Goal: Task Accomplishment & Management: Use online tool/utility

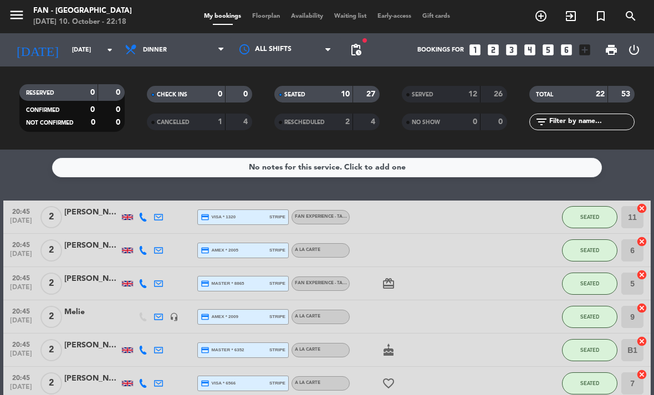
click at [277, 14] on span "Floorplan" at bounding box center [266, 16] width 39 height 6
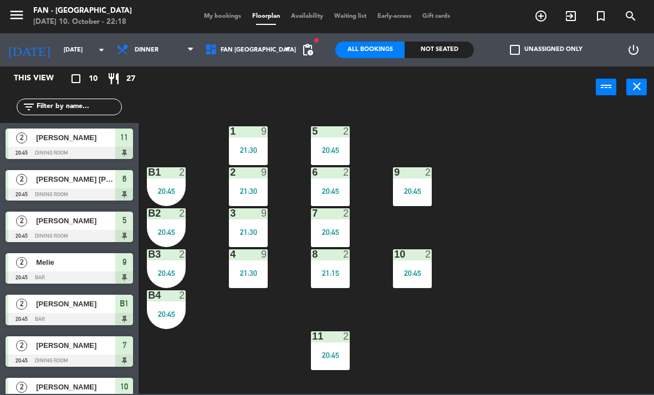
click at [188, 177] on div "2" at bounding box center [185, 172] width 18 height 10
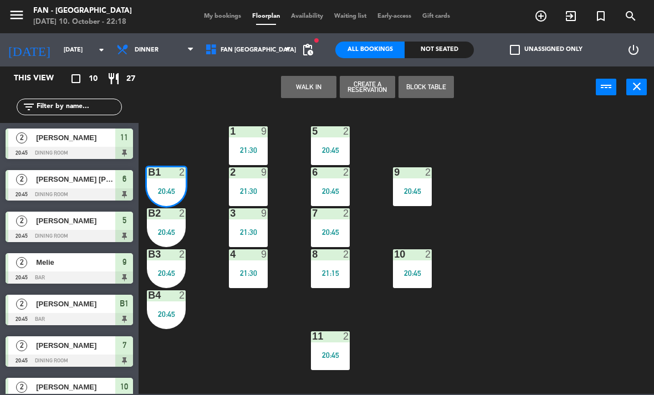
click at [182, 267] on div "B3 2 20:45" at bounding box center [166, 268] width 39 height 39
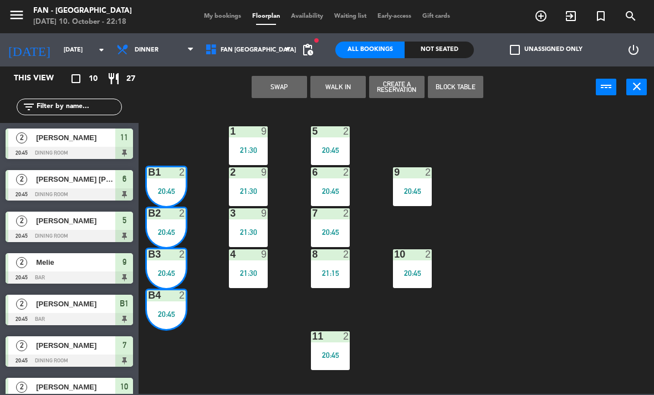
click at [216, 311] on div "1 9 21:30 5 2 20:45 B1 2 20:45 9 2 20:45 2 9 21:30 6 2 20:45 B2 2 20:45 3 9 21:…" at bounding box center [399, 250] width 509 height 287
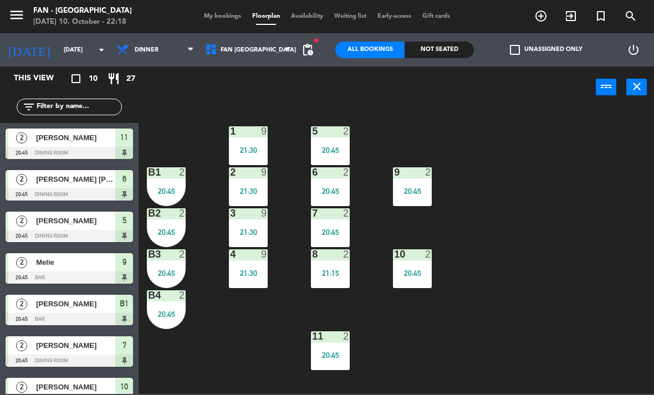
click at [177, 258] on div "2" at bounding box center [185, 254] width 18 height 10
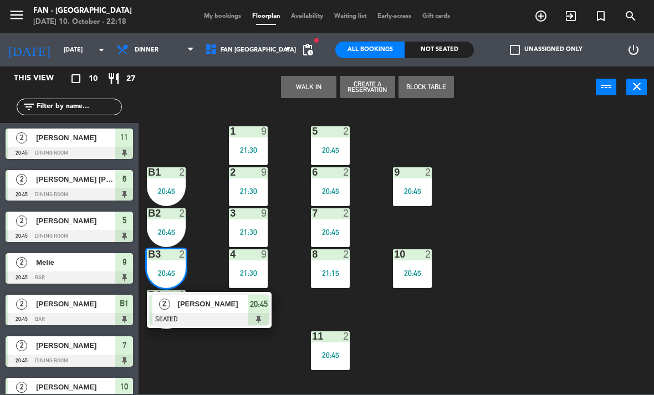
click at [213, 304] on span "[PERSON_NAME]" at bounding box center [213, 304] width 71 height 12
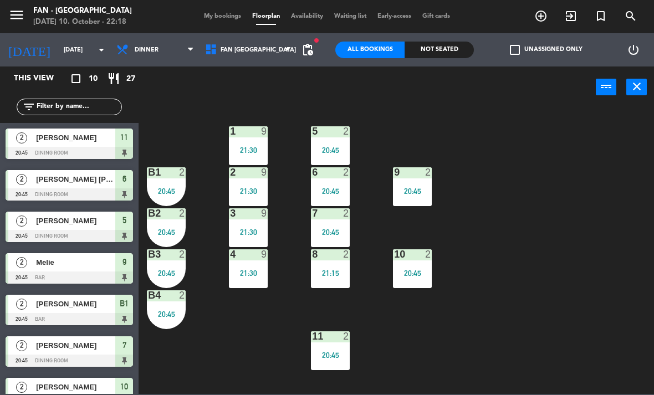
scroll to position [25, 0]
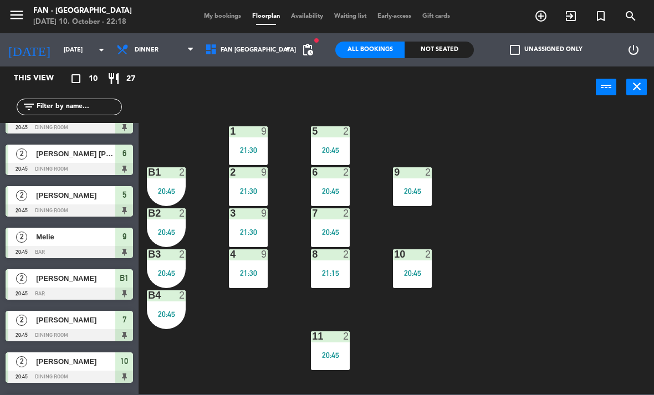
click at [228, 17] on span "My bookings" at bounding box center [222, 16] width 48 height 6
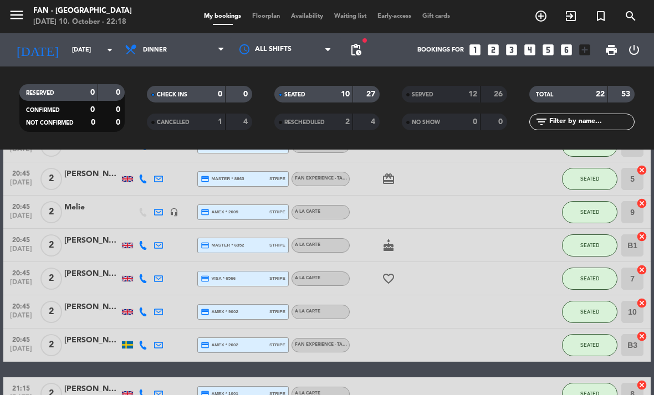
scroll to position [95, 0]
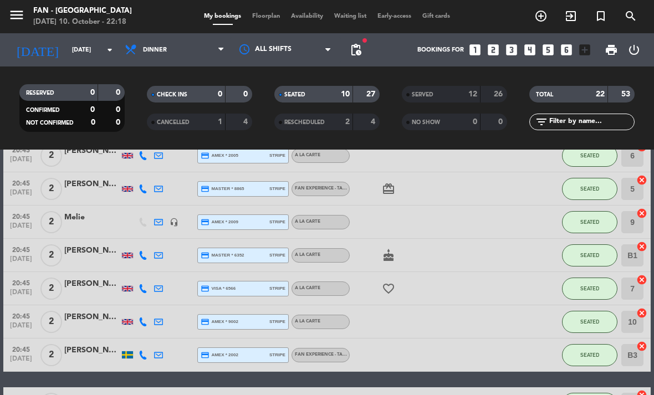
click at [382, 256] on icon "cake" at bounding box center [388, 255] width 13 height 13
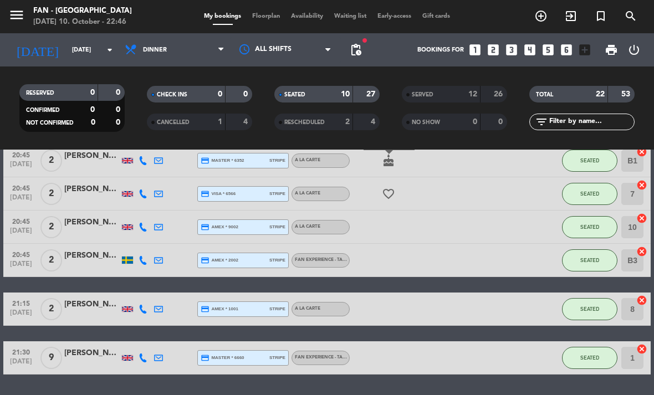
scroll to position [189, 0]
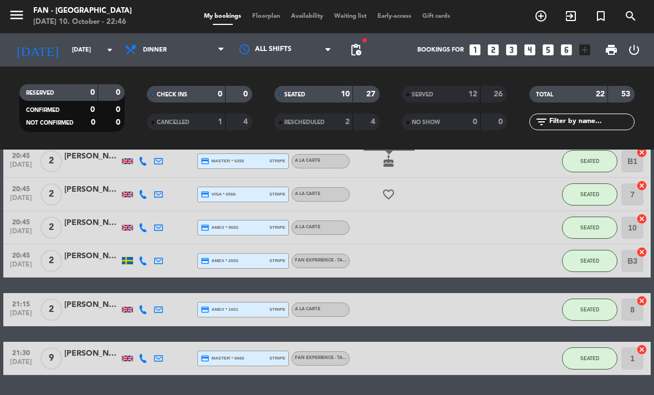
click at [268, 17] on span "Floorplan" at bounding box center [266, 16] width 39 height 6
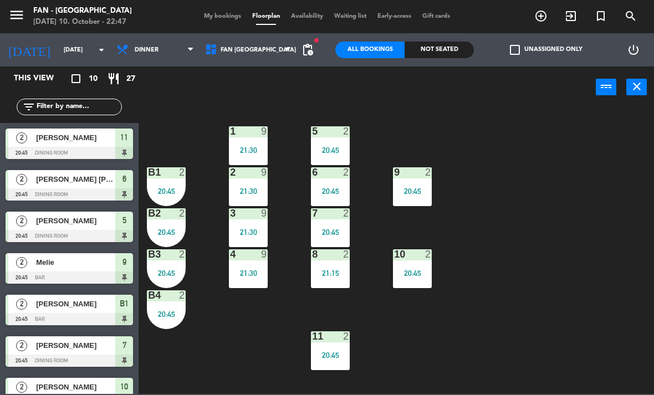
click at [412, 288] on div "10 2 20:45" at bounding box center [412, 268] width 39 height 39
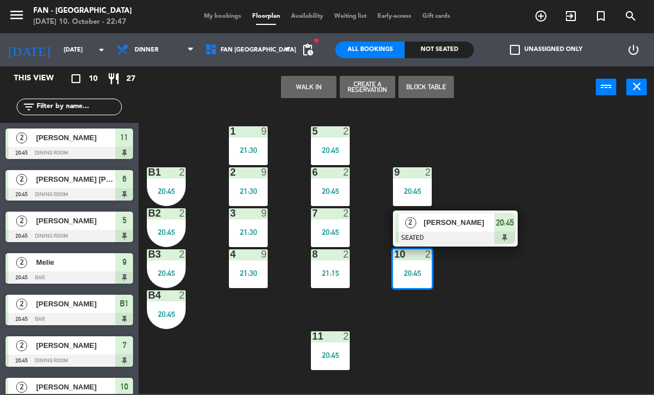
click at [468, 224] on span "[PERSON_NAME]" at bounding box center [459, 223] width 71 height 12
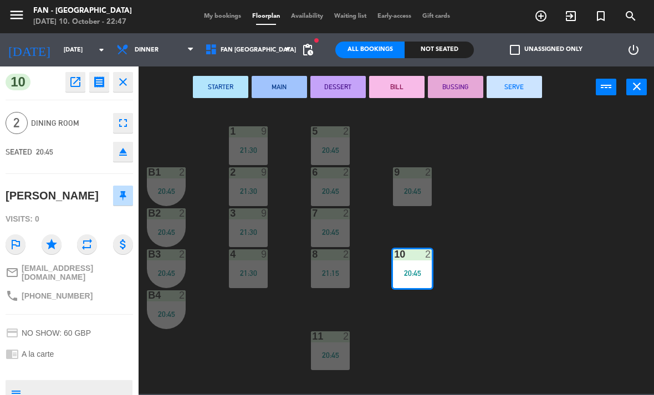
click at [532, 84] on button "SERVE" at bounding box center [514, 87] width 55 height 22
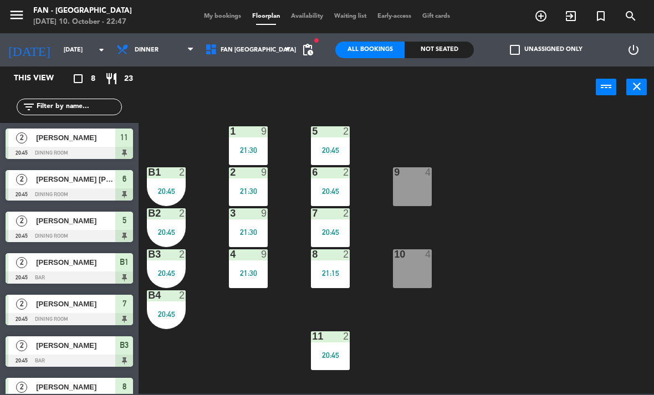
click at [341, 140] on div "5 2 20:45" at bounding box center [330, 145] width 39 height 39
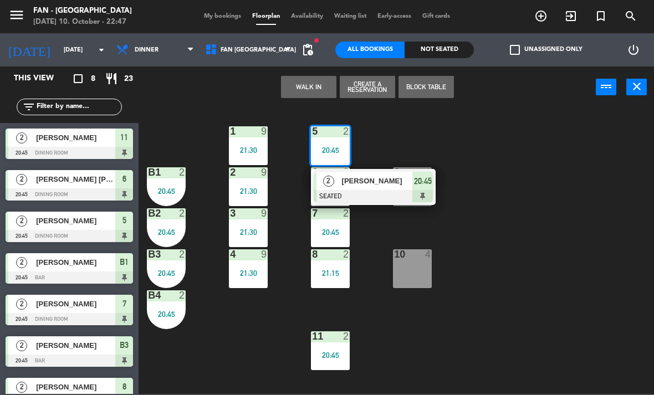
click at [377, 187] on span "[PERSON_NAME]" at bounding box center [377, 181] width 71 height 12
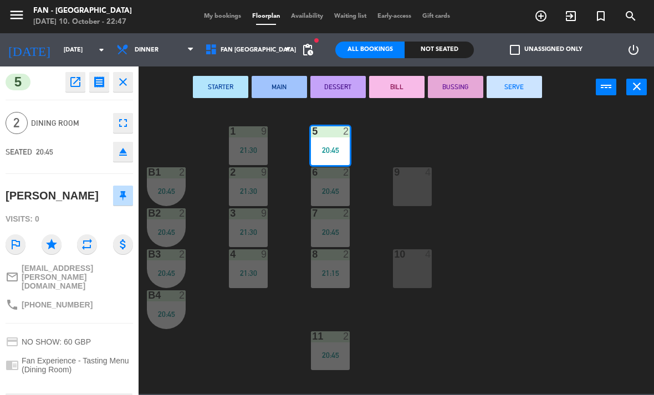
click at [524, 84] on button "SERVE" at bounding box center [514, 87] width 55 height 22
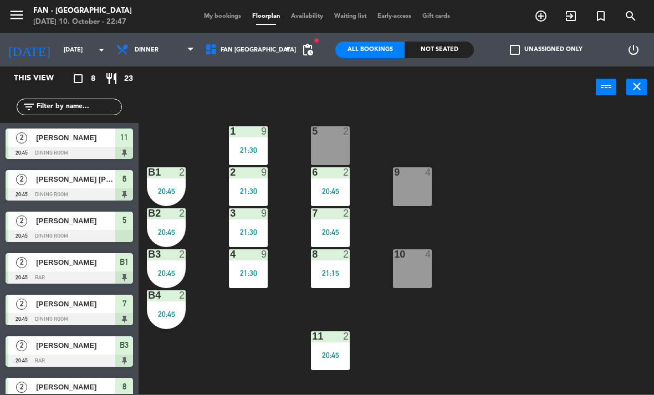
click at [334, 235] on div "20:45" at bounding box center [330, 232] width 39 height 8
click at [514, 303] on div "1 9 21:30 5 2 B1 2 20:45 9 4 2 9 21:30 6 2 20:45 B2 2 20:45 3 9 21:30 7 2 20:45…" at bounding box center [399, 250] width 509 height 287
click at [173, 307] on div "B4 2 20:45" at bounding box center [166, 309] width 39 height 39
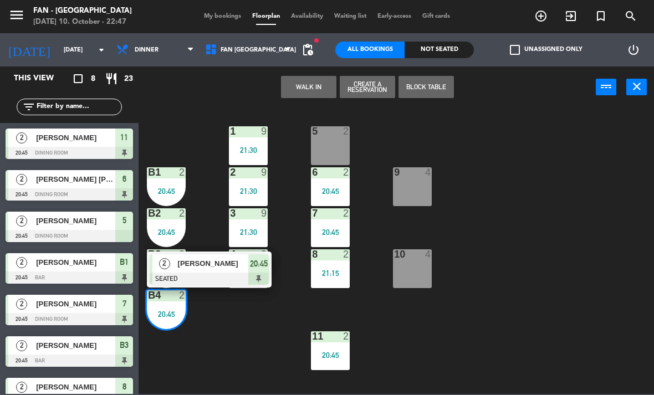
click at [218, 261] on span "[PERSON_NAME]" at bounding box center [213, 264] width 71 height 12
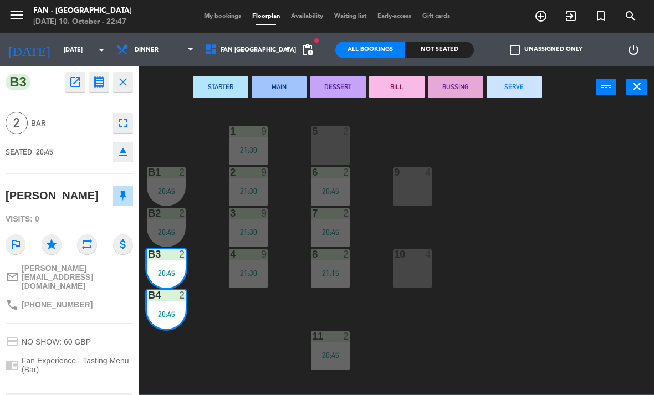
click at [535, 81] on button "SERVE" at bounding box center [514, 87] width 55 height 22
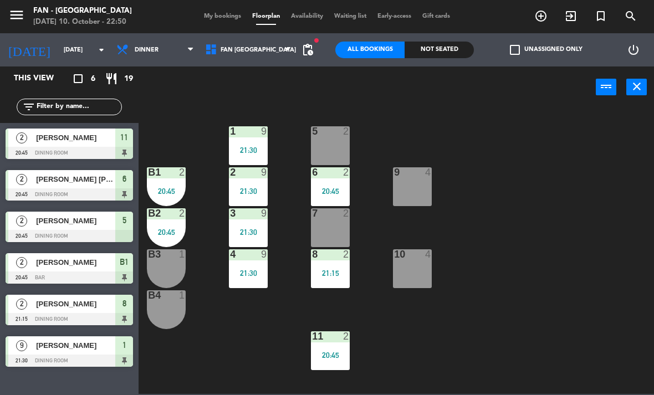
click at [58, 53] on input "[DATE]" at bounding box center [99, 50] width 82 height 18
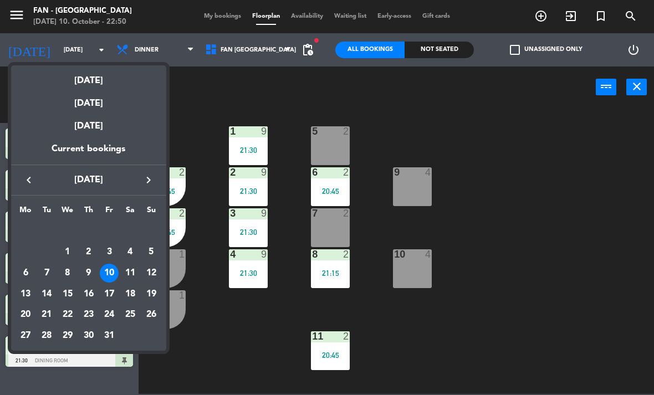
click at [136, 277] on div "11" at bounding box center [130, 273] width 19 height 19
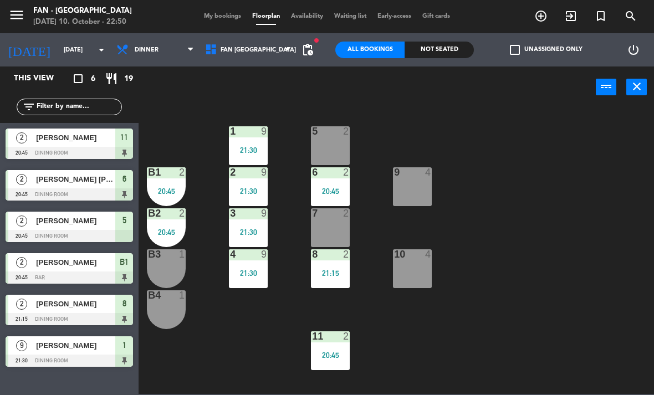
type input "[DATE]"
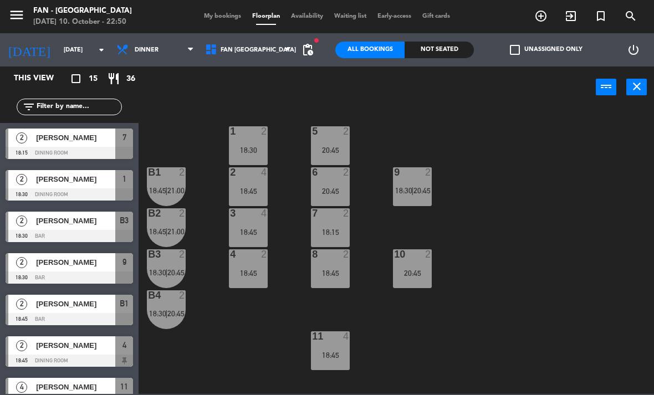
click at [156, 52] on span "Dinner" at bounding box center [155, 50] width 89 height 24
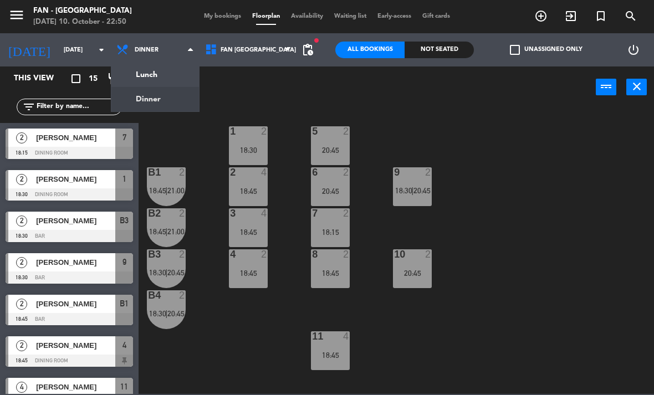
click at [183, 78] on ng-component "menu Fan - [GEOGRAPHIC_DATA] [DATE] 10. October - 22:50 My bookings Floorplan A…" at bounding box center [327, 197] width 654 height 394
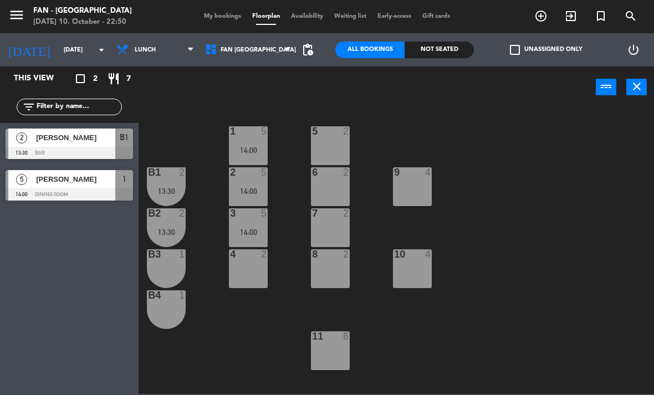
click at [228, 13] on span "My bookings" at bounding box center [222, 16] width 48 height 6
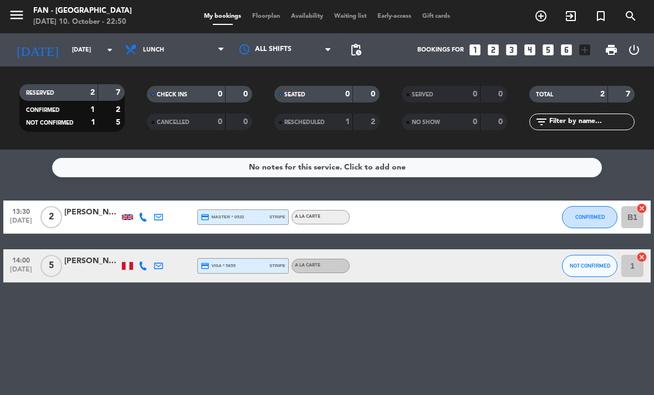
click at [179, 43] on span "Lunch" at bounding box center [174, 50] width 111 height 24
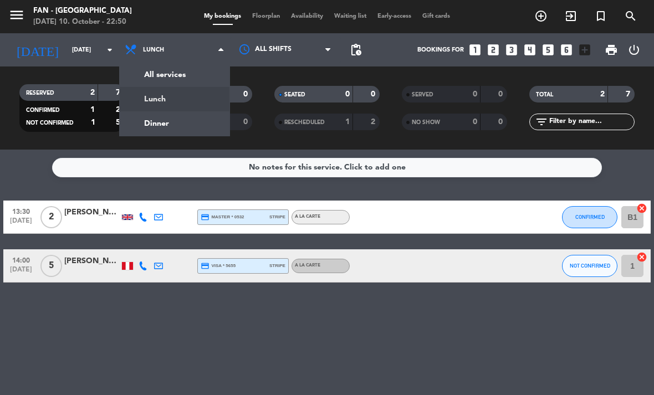
click at [197, 76] on div "menu Fan - [GEOGRAPHIC_DATA] [DATE] 10. October - 22:50 My bookings Floorplan A…" at bounding box center [327, 75] width 654 height 150
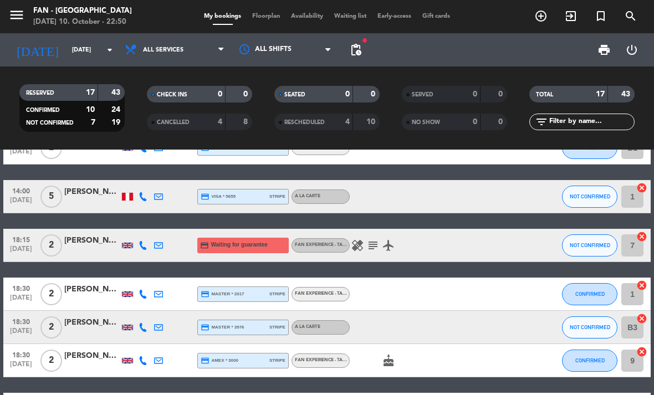
scroll to position [43, 0]
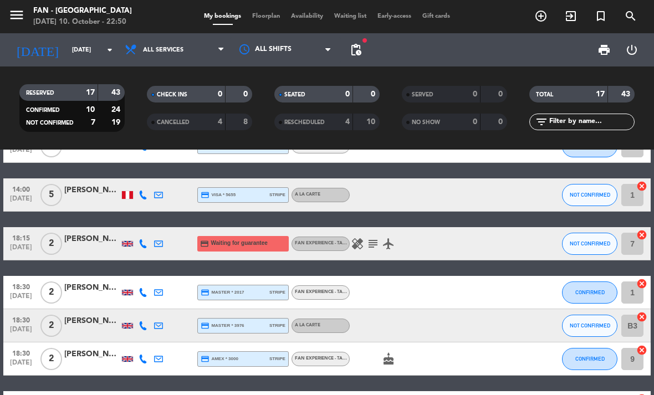
click at [359, 245] on icon "healing" at bounding box center [357, 243] width 13 height 13
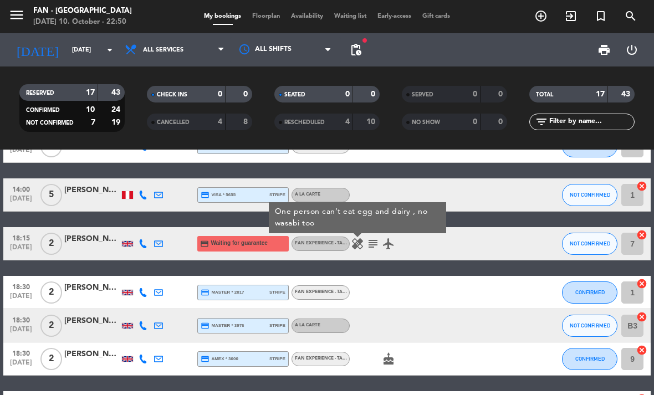
click at [371, 250] on icon "subject" at bounding box center [372, 243] width 13 height 13
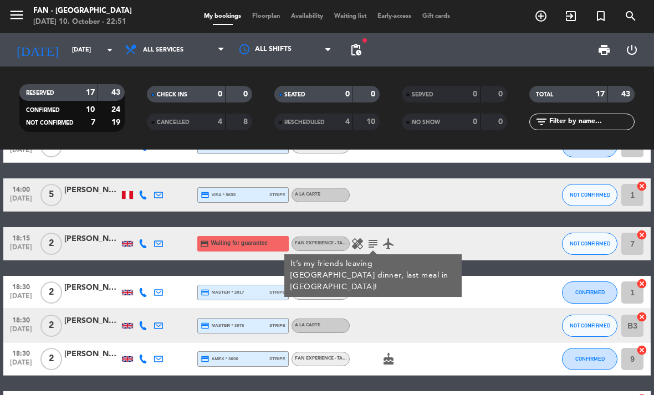
click at [372, 244] on icon "subject" at bounding box center [372, 243] width 13 height 13
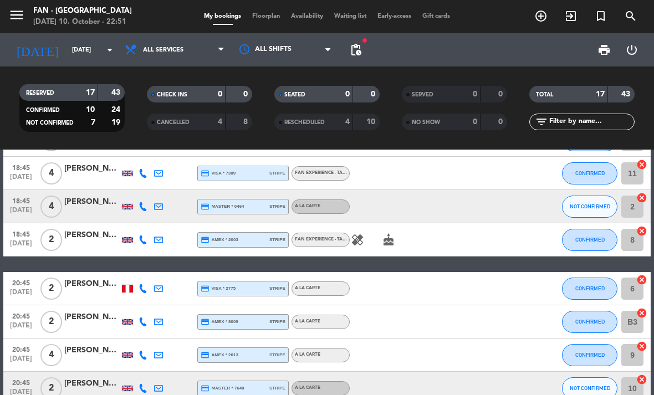
scroll to position [349, 0]
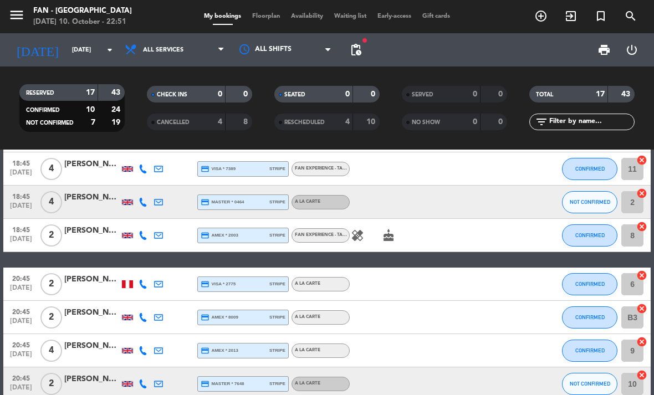
click at [356, 237] on icon "healing" at bounding box center [357, 235] width 13 height 13
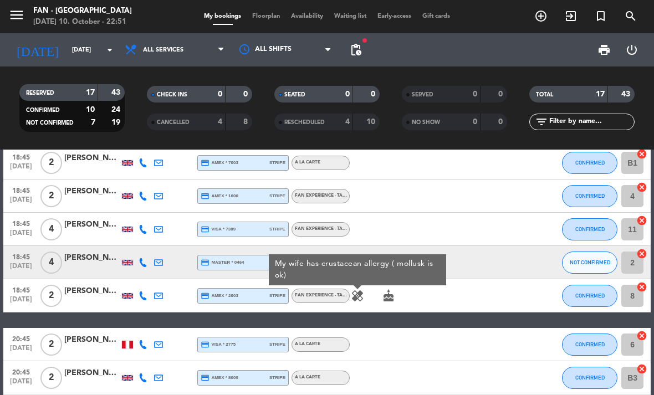
scroll to position [291, 0]
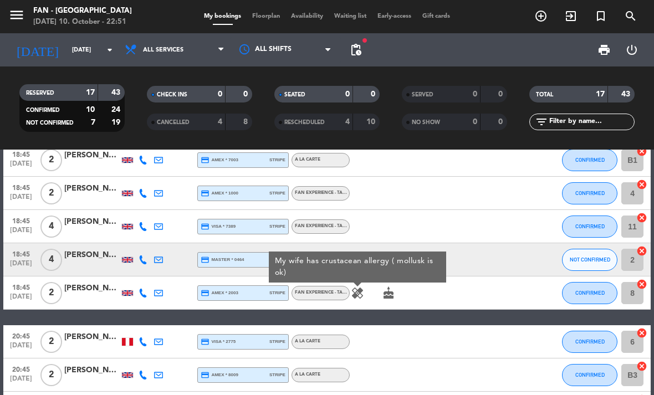
click at [361, 294] on icon "healing" at bounding box center [357, 293] width 13 height 13
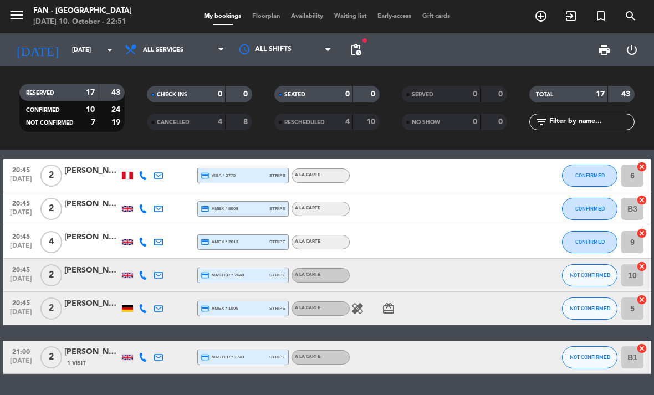
scroll to position [456, 0]
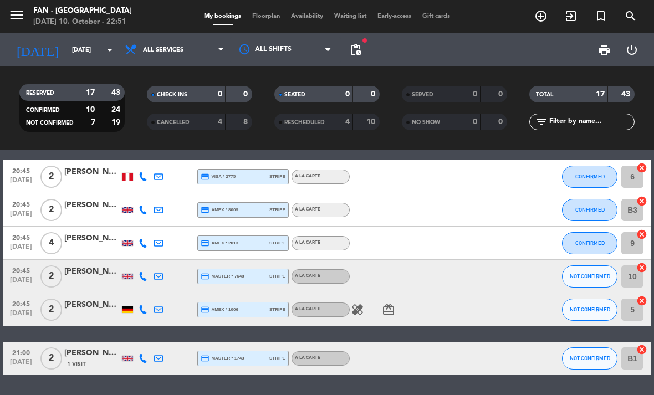
click at [360, 310] on icon "healing" at bounding box center [357, 309] width 13 height 13
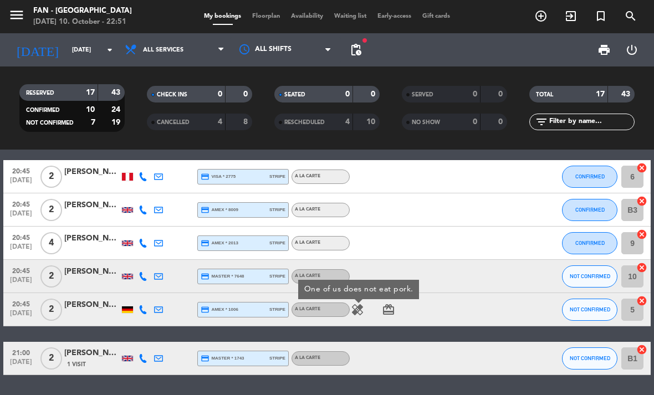
click at [354, 315] on icon "healing" at bounding box center [357, 309] width 13 height 13
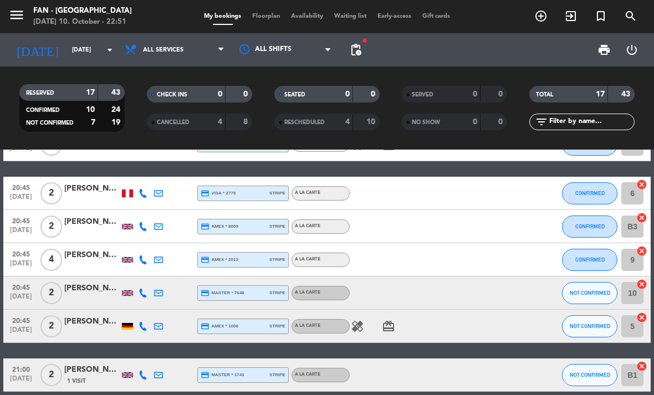
scroll to position [455, 0]
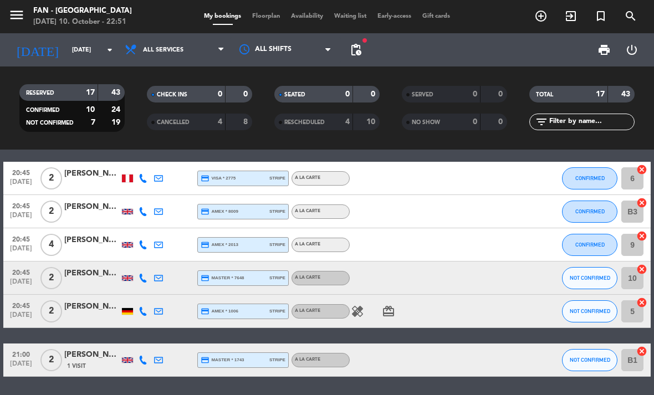
click at [391, 313] on icon "card_giftcard" at bounding box center [388, 311] width 13 height 13
click at [394, 309] on icon "card_giftcard" at bounding box center [388, 311] width 13 height 13
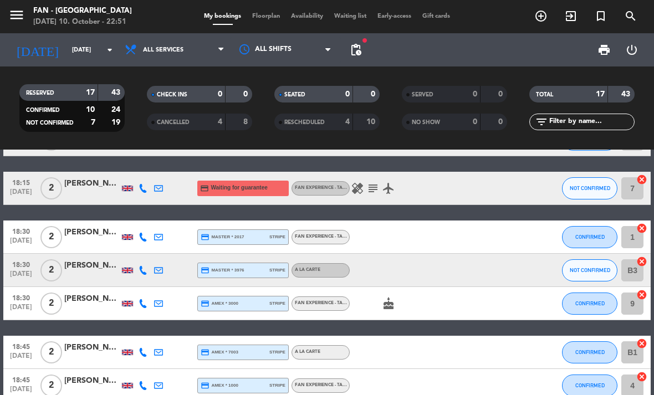
scroll to position [101, 0]
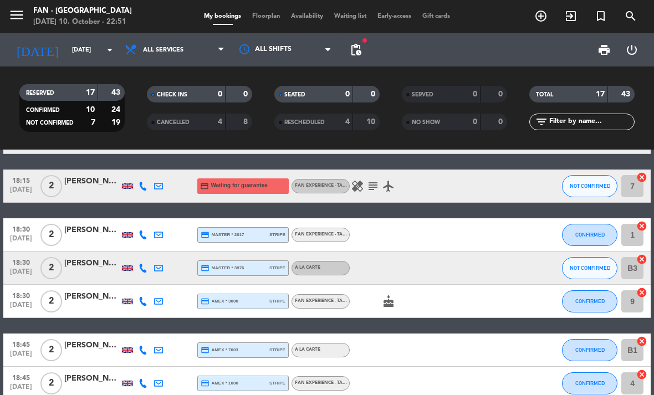
click at [393, 306] on icon "cake" at bounding box center [388, 301] width 13 height 13
click at [390, 301] on icon "cake" at bounding box center [388, 301] width 13 height 13
click at [371, 191] on icon "subject" at bounding box center [372, 186] width 13 height 13
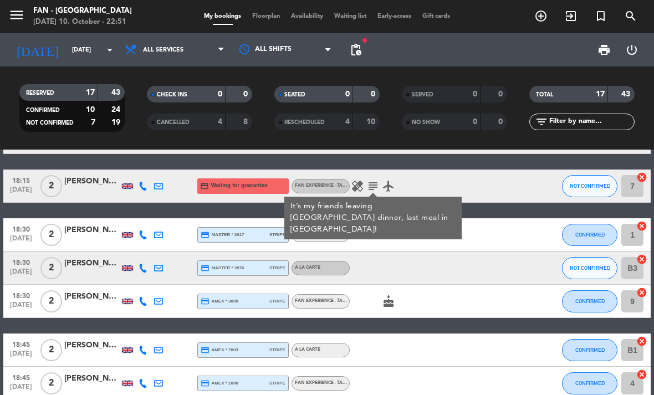
click at [378, 180] on icon "subject" at bounding box center [372, 186] width 13 height 13
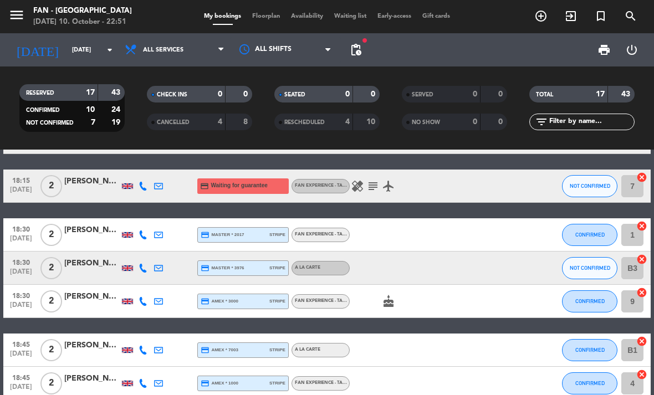
click at [355, 188] on icon "healing" at bounding box center [357, 186] width 13 height 13
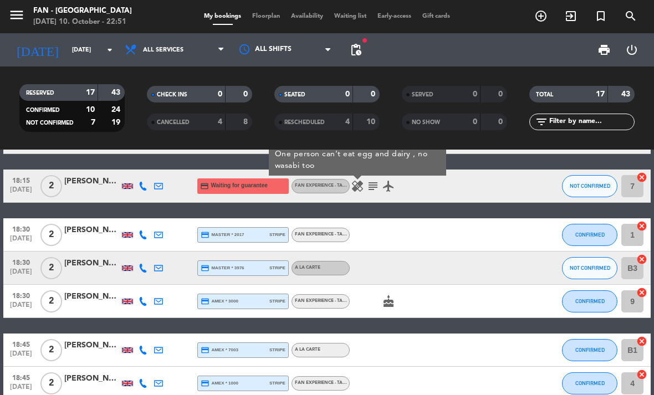
click at [354, 183] on icon "healing" at bounding box center [357, 186] width 13 height 13
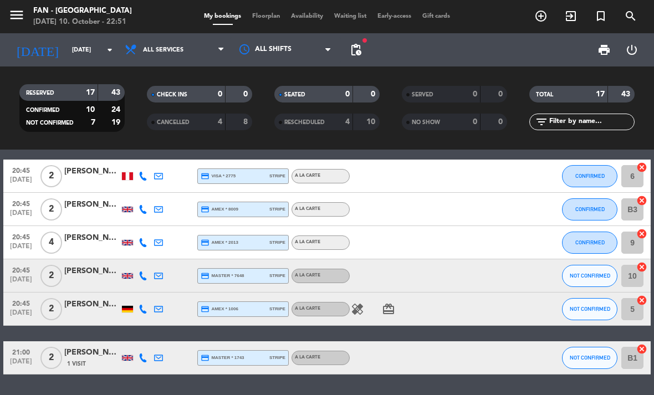
scroll to position [456, 0]
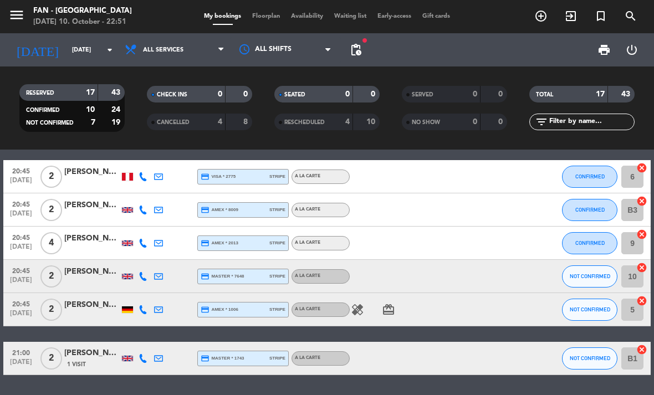
click at [360, 308] on icon "healing" at bounding box center [357, 309] width 13 height 13
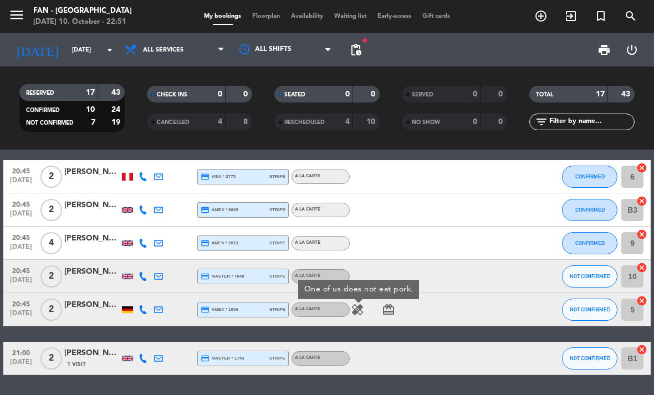
click at [355, 316] on icon "healing" at bounding box center [357, 309] width 13 height 13
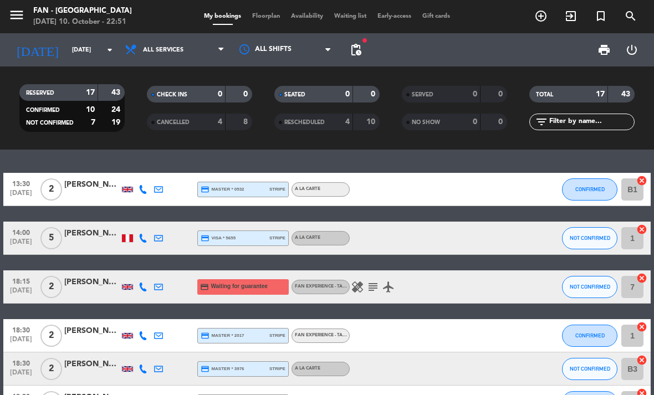
scroll to position [0, 0]
click at [85, 51] on input "[DATE]" at bounding box center [108, 50] width 82 height 18
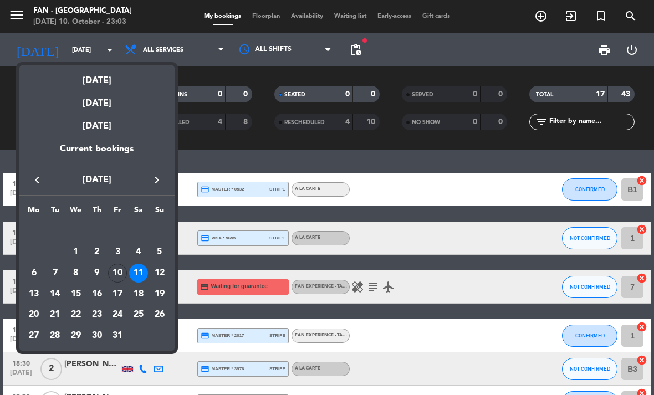
click at [101, 53] on div at bounding box center [327, 197] width 654 height 395
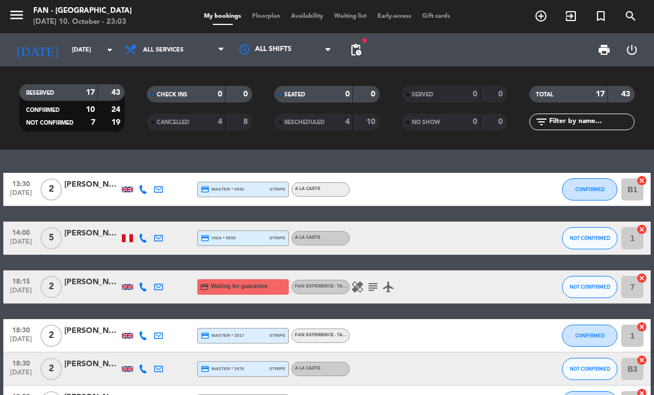
click at [269, 19] on span "Floorplan" at bounding box center [266, 16] width 39 height 6
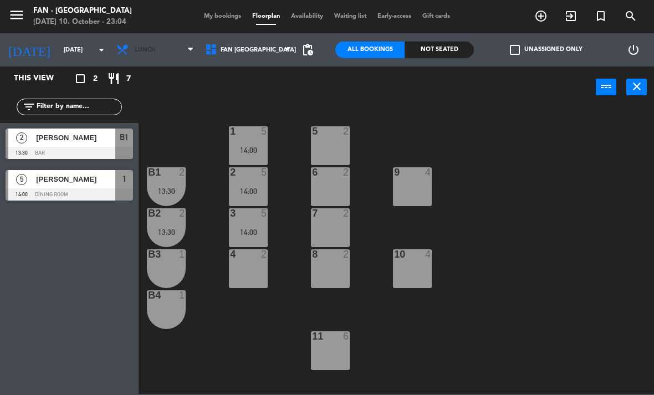
click at [184, 53] on span "Lunch" at bounding box center [155, 50] width 89 height 24
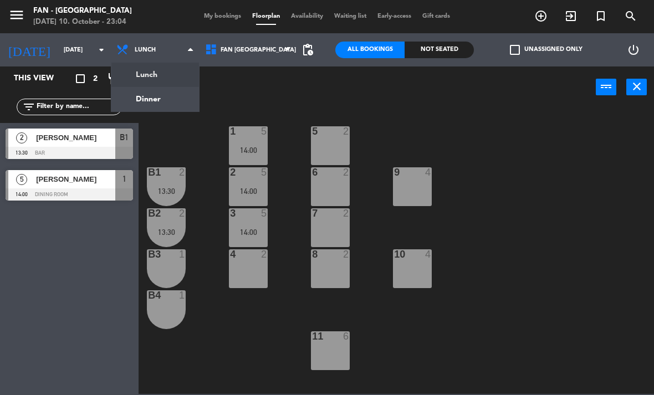
click at [171, 102] on ng-component "menu Fan - [GEOGRAPHIC_DATA] [DATE] 10. October - 23:04 My bookings Floorplan A…" at bounding box center [327, 197] width 654 height 394
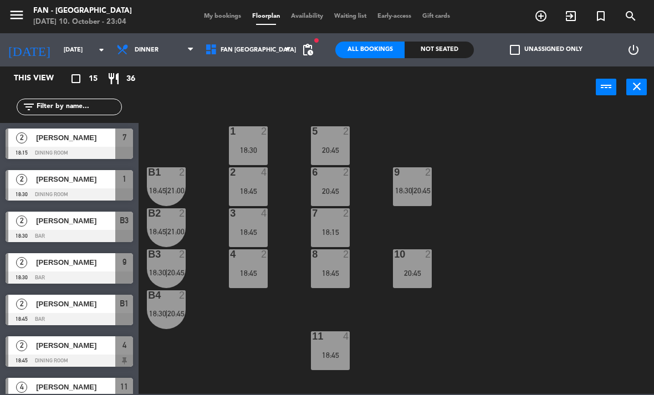
click at [177, 184] on div "B1 2 18:45 | 21:00" at bounding box center [166, 186] width 39 height 39
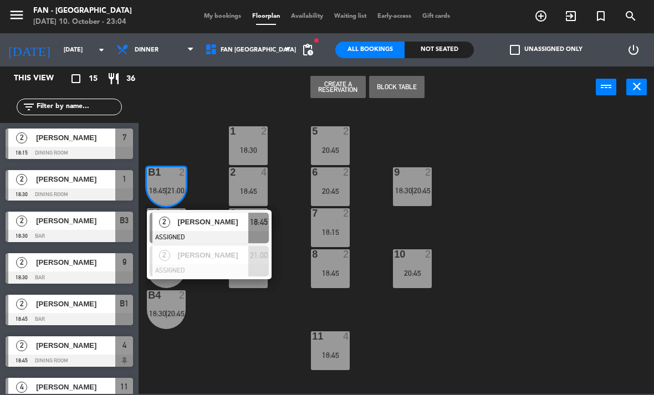
click at [219, 258] on span "[PERSON_NAME]" at bounding box center [213, 255] width 71 height 12
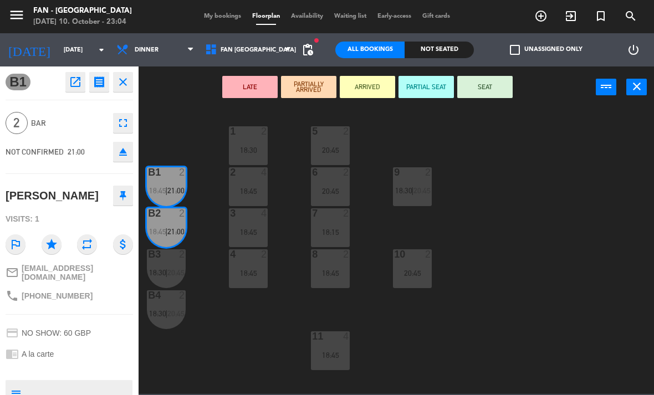
click at [170, 265] on div "B3 2 18:30 | 20:45" at bounding box center [166, 268] width 39 height 39
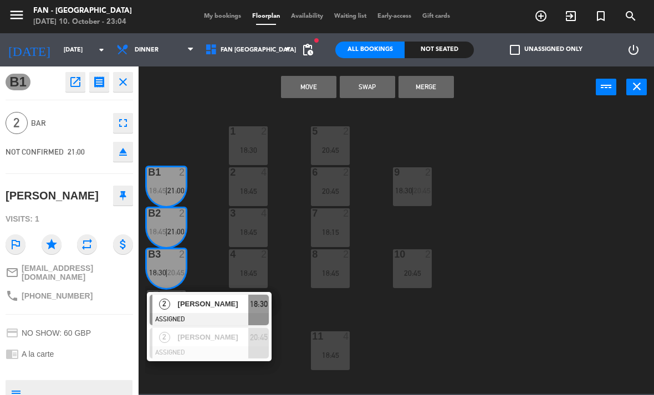
click at [213, 344] on div "[PERSON_NAME]" at bounding box center [213, 337] width 72 height 18
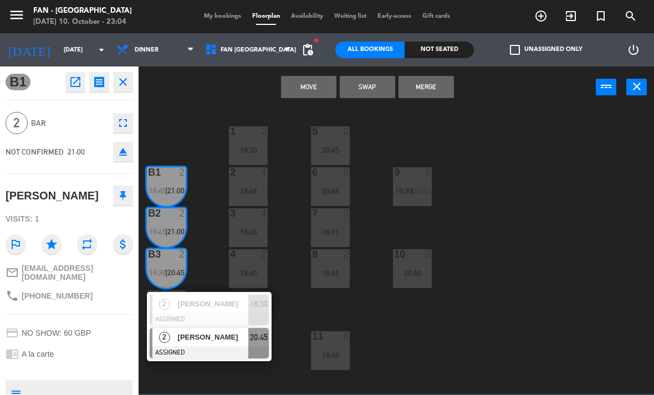
click at [212, 341] on span "[PERSON_NAME]" at bounding box center [213, 337] width 71 height 12
click at [207, 343] on div "[PERSON_NAME]" at bounding box center [213, 337] width 72 height 18
click at [198, 305] on span "[PERSON_NAME]" at bounding box center [213, 304] width 71 height 12
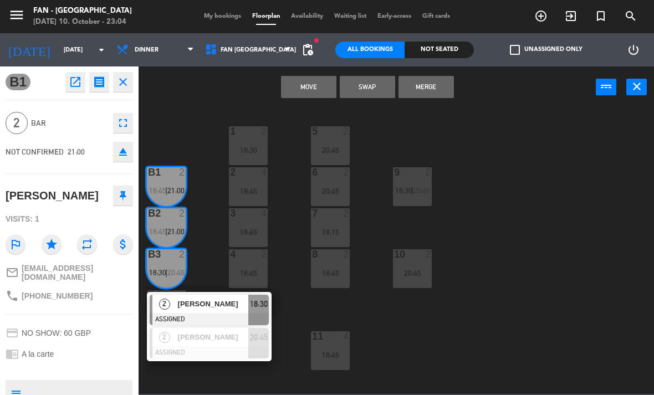
click at [212, 313] on div "[PERSON_NAME]" at bounding box center [213, 304] width 72 height 18
click at [218, 304] on span "[PERSON_NAME]" at bounding box center [213, 304] width 71 height 12
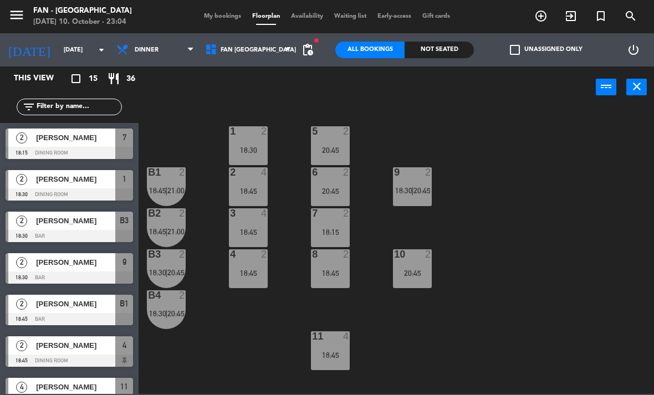
scroll to position [181, 0]
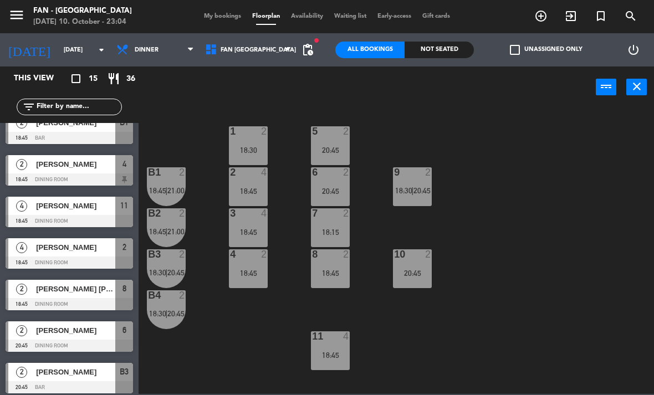
click at [415, 203] on div "9 2 18:30 | 20:45" at bounding box center [412, 186] width 39 height 39
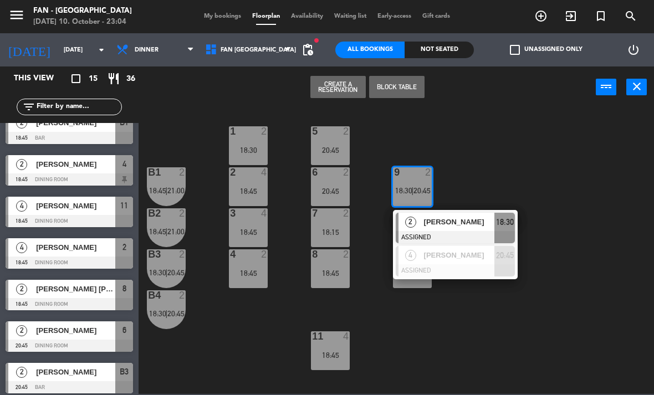
click at [465, 262] on div "[PERSON_NAME]" at bounding box center [459, 255] width 72 height 18
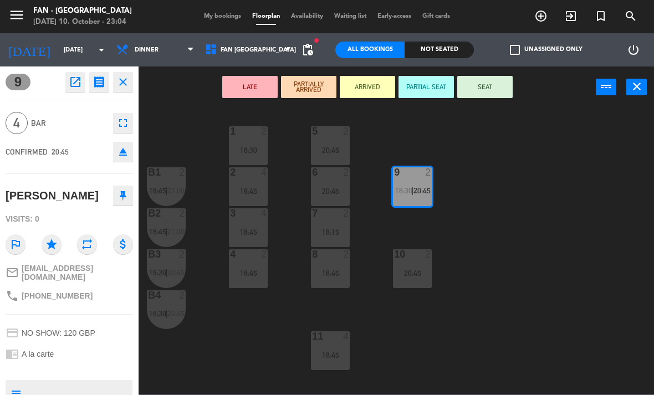
scroll to position [0, 0]
click at [633, 93] on icon "close" at bounding box center [636, 86] width 13 height 13
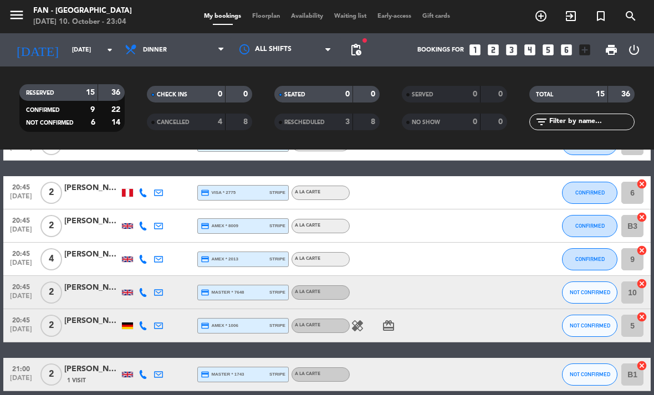
scroll to position [347, 0]
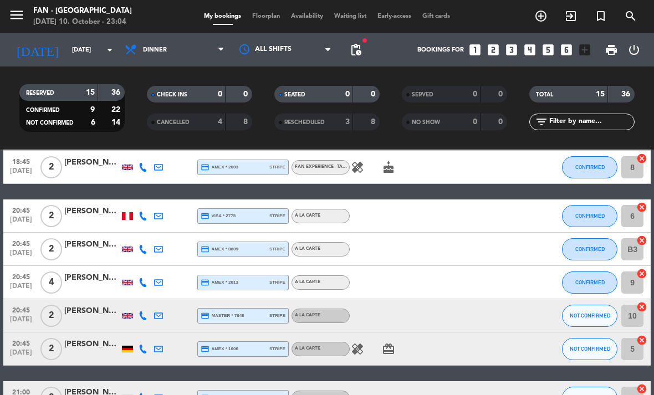
click at [363, 169] on icon "healing" at bounding box center [357, 167] width 13 height 13
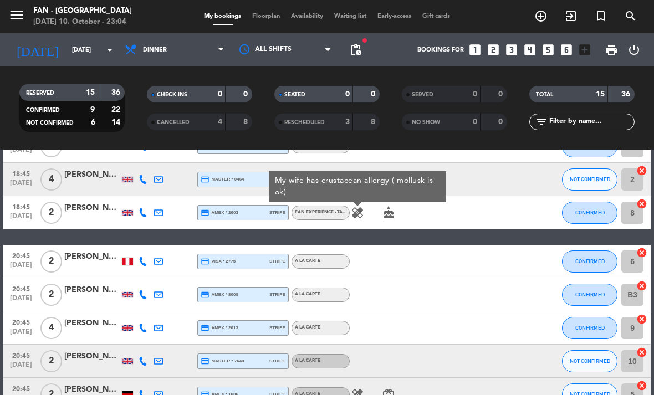
scroll to position [301, 0]
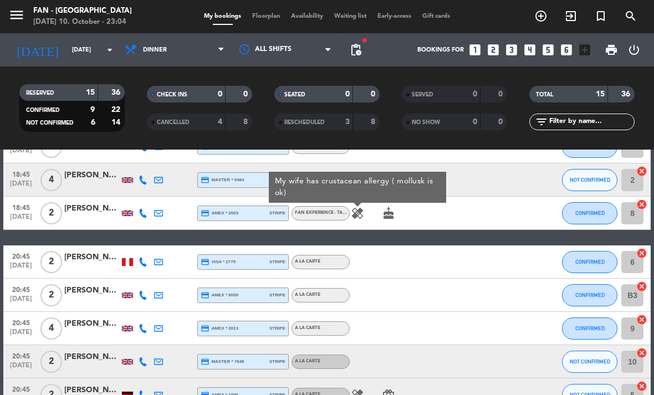
click at [361, 211] on icon "healing" at bounding box center [357, 213] width 13 height 13
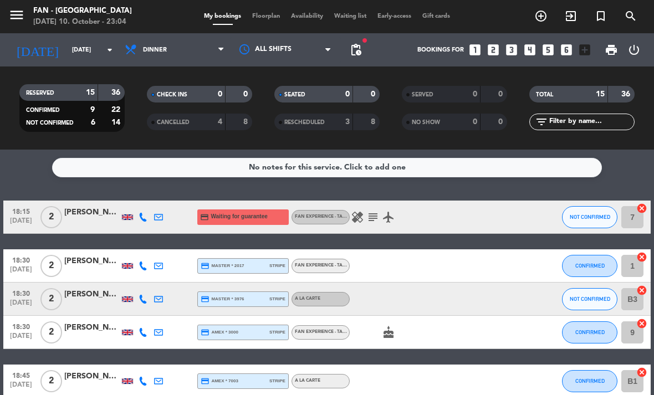
scroll to position [0, 0]
